Goal: Task Accomplishment & Management: Complete application form

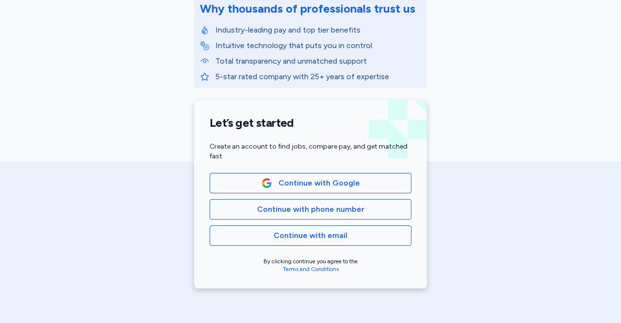
scroll to position [149, 0]
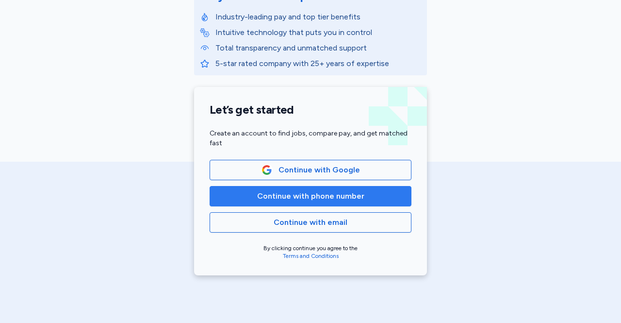
click at [246, 197] on span "Continue with phone number" at bounding box center [310, 196] width 185 height 12
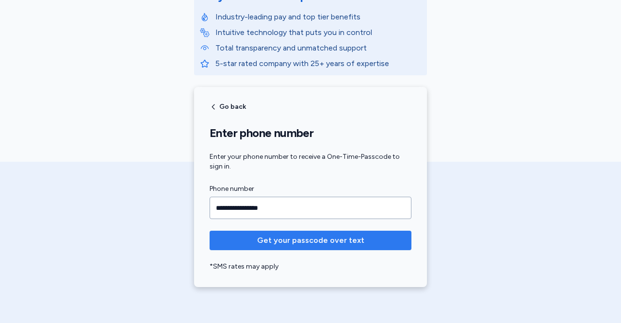
type input "**********"
click at [276, 244] on span "Get your passcode over text" at bounding box center [310, 240] width 107 height 12
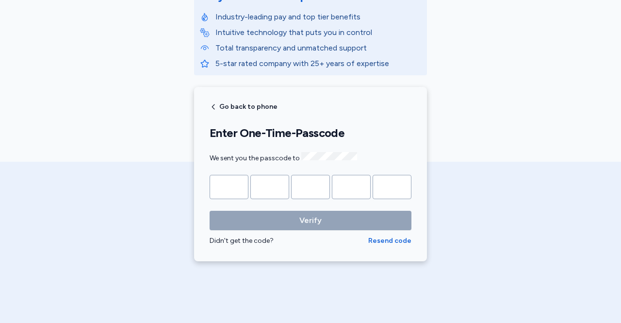
type input "*"
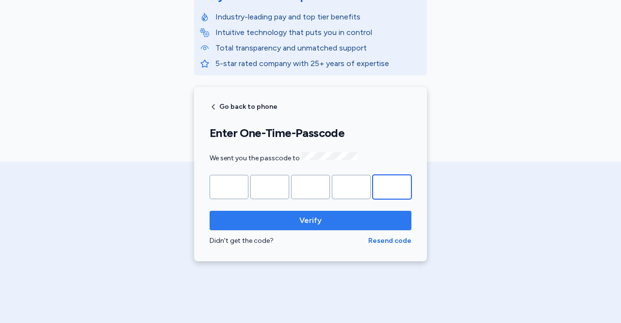
type input "*"
click at [318, 218] on span "Verify" at bounding box center [311, 221] width 186 height 12
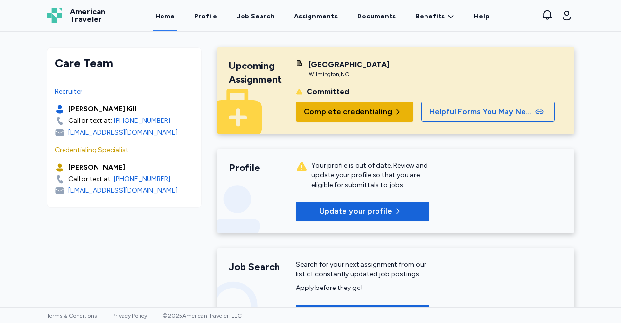
click at [334, 117] on span "Complete credentialing" at bounding box center [348, 112] width 88 height 12
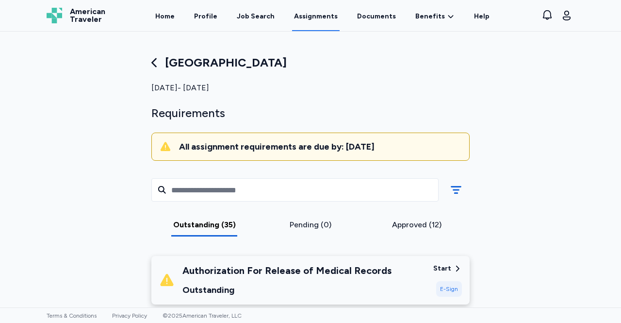
click at [438, 267] on div "Start" at bounding box center [443, 269] width 18 height 10
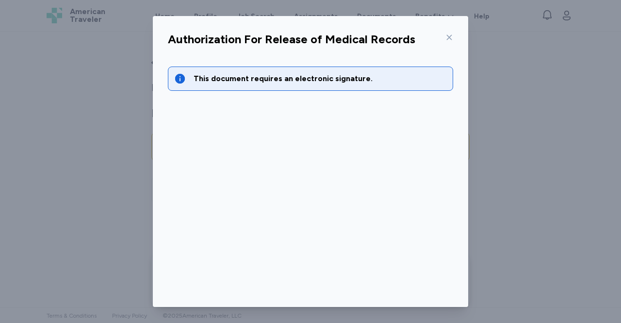
scroll to position [49, 0]
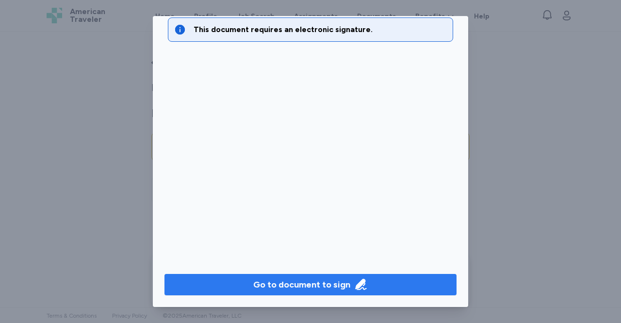
click at [206, 285] on span "Go to document to sign" at bounding box center [310, 285] width 277 height 14
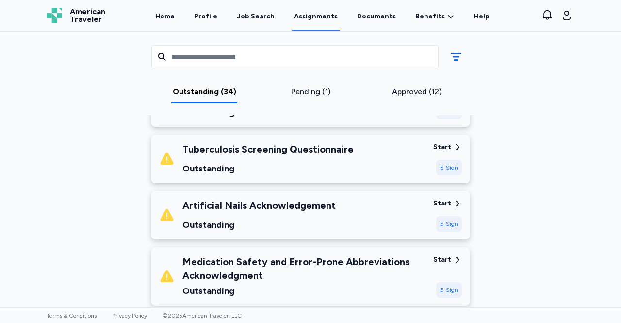
scroll to position [234, 0]
click at [447, 222] on div "E-Sign" at bounding box center [449, 224] width 26 height 16
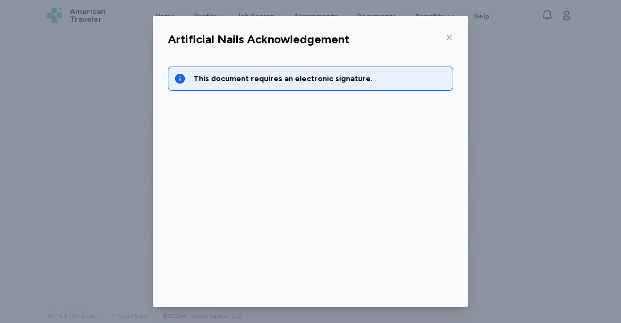
scroll to position [49, 0]
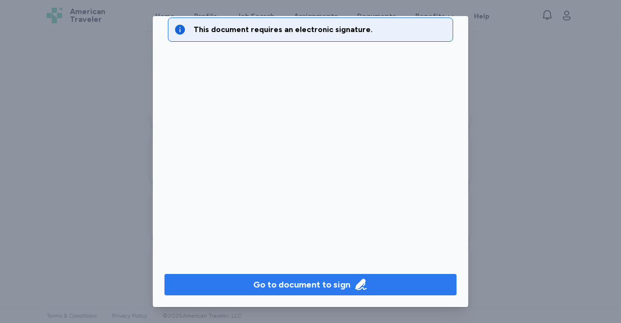
click at [320, 278] on div "Go to document to sign" at bounding box center [301, 285] width 97 height 14
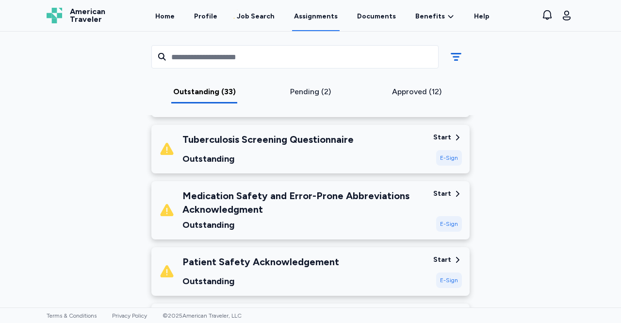
scroll to position [244, 0]
click at [454, 153] on div "E-Sign" at bounding box center [449, 158] width 26 height 16
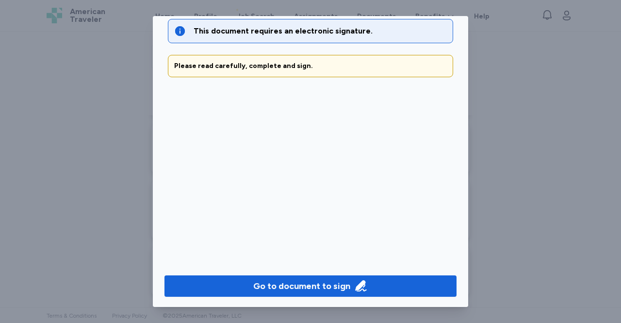
scroll to position [49, 0]
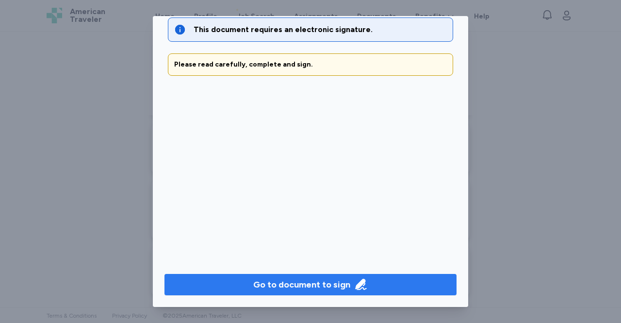
click at [347, 283] on div "Go to document to sign" at bounding box center [310, 285] width 115 height 14
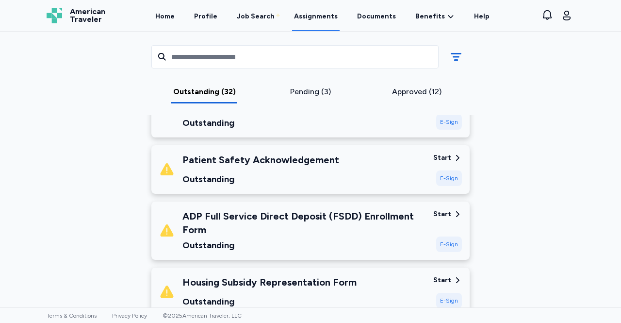
scroll to position [293, 0]
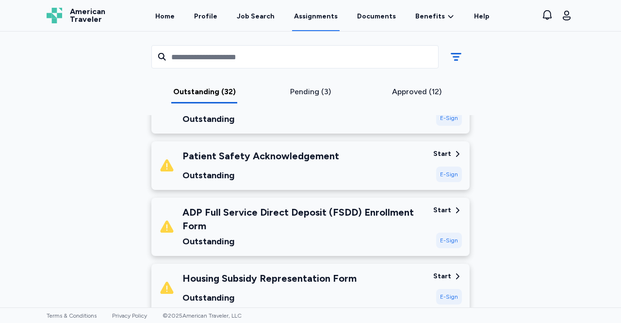
click at [448, 208] on div "Start" at bounding box center [443, 210] width 18 height 10
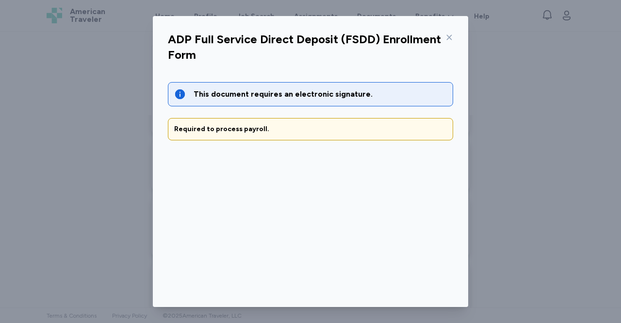
scroll to position [49, 0]
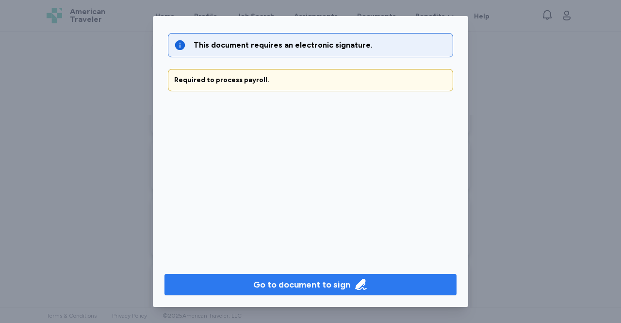
click at [354, 285] on icon "button" at bounding box center [361, 285] width 14 height 14
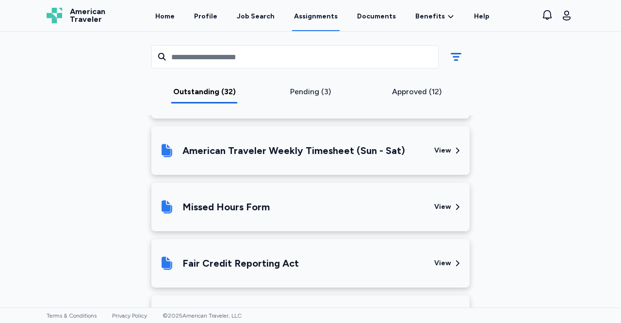
scroll to position [2146, 0]
